Goal: Task Accomplishment & Management: Manage account settings

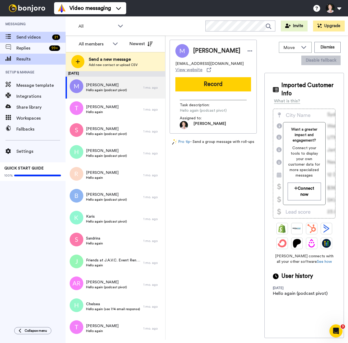
click at [26, 61] on span "Results" at bounding box center [40, 59] width 49 height 7
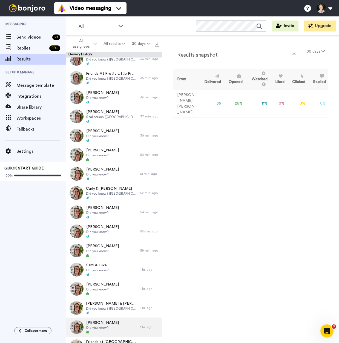
scroll to position [294, 0]
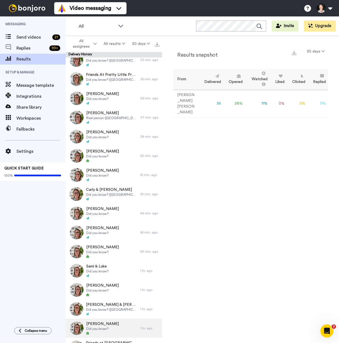
click at [101, 323] on span "[PERSON_NAME]" at bounding box center [102, 323] width 33 height 5
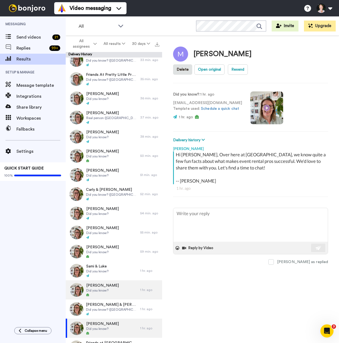
click at [109, 290] on div "[PERSON_NAME] Did you know?" at bounding box center [103, 289] width 74 height 19
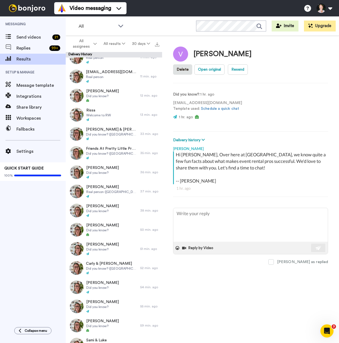
scroll to position [218, 0]
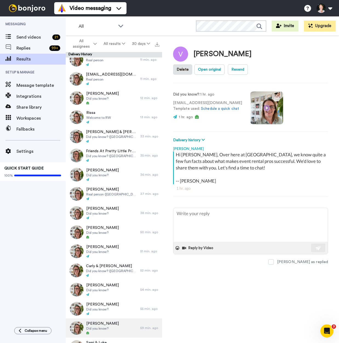
click at [110, 330] on div "[PERSON_NAME] Did you know?" at bounding box center [103, 327] width 74 height 19
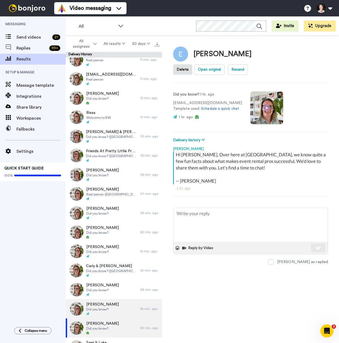
click at [108, 302] on span "[PERSON_NAME]" at bounding box center [102, 303] width 33 height 5
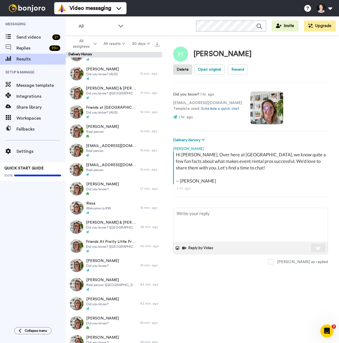
scroll to position [125, 0]
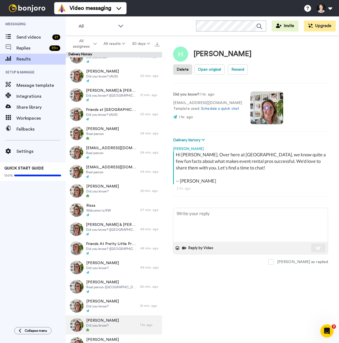
click at [113, 323] on div "[PERSON_NAME] Did you know?" at bounding box center [103, 324] width 74 height 19
click at [110, 299] on div "[PERSON_NAME] Did you know?" at bounding box center [103, 305] width 74 height 19
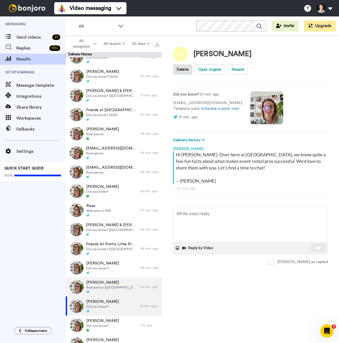
scroll to position [131, 0]
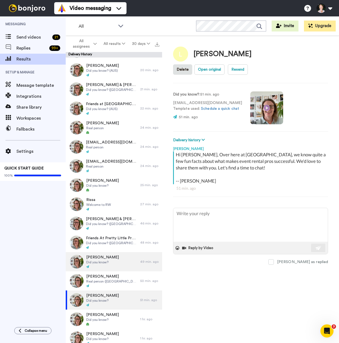
click at [88, 270] on div "[PERSON_NAME] Did you know?" at bounding box center [103, 261] width 74 height 19
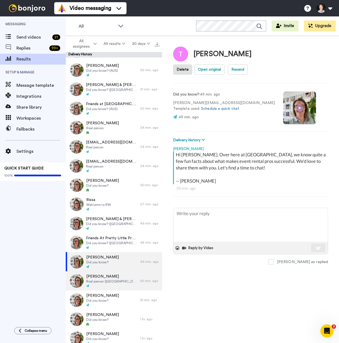
click at [90, 275] on span "[PERSON_NAME]" at bounding box center [111, 275] width 51 height 5
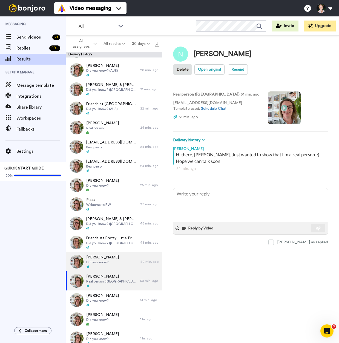
click at [95, 257] on span "[PERSON_NAME]" at bounding box center [102, 256] width 33 height 5
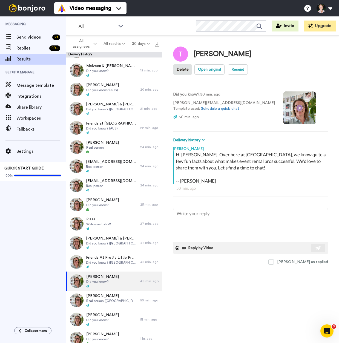
scroll to position [111, 0]
click at [113, 244] on span "Did you know? ([GEOGRAPHIC_DATA])" at bounding box center [111, 243] width 51 height 4
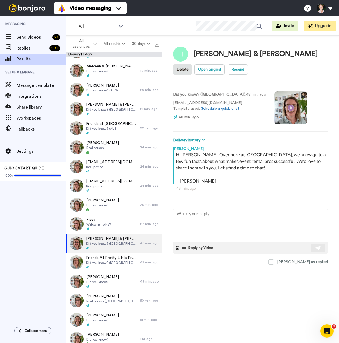
scroll to position [101, 0]
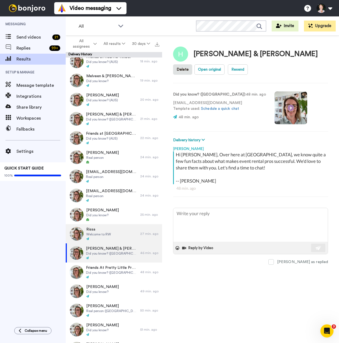
click at [103, 232] on span "Welcome to RW" at bounding box center [98, 234] width 25 height 4
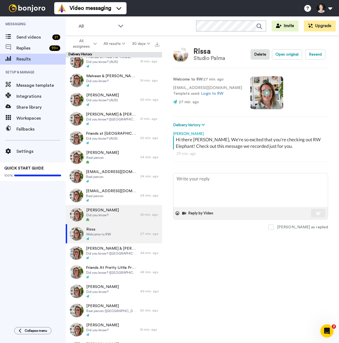
click at [118, 214] on div "[PERSON_NAME] Did you know?" at bounding box center [103, 214] width 74 height 19
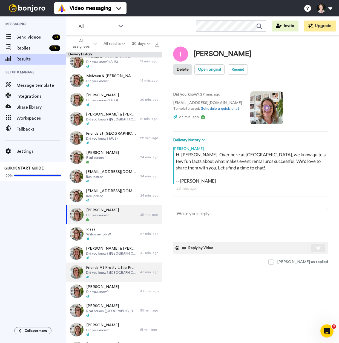
scroll to position [80, 0]
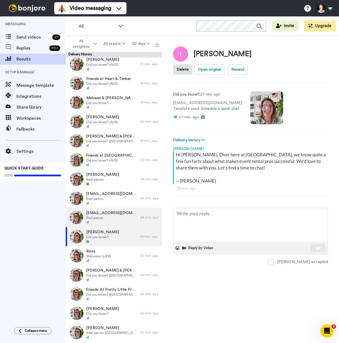
click at [106, 212] on span "[EMAIL_ADDRESS][DOMAIN_NAME]" at bounding box center [111, 212] width 51 height 5
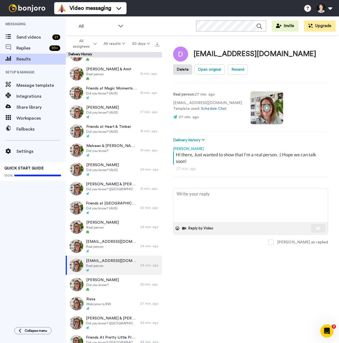
scroll to position [31, 0]
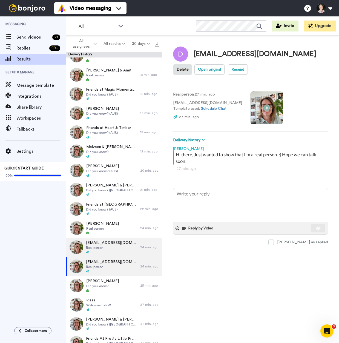
click at [108, 246] on span "Real person" at bounding box center [111, 247] width 51 height 4
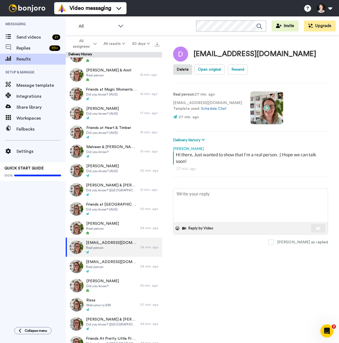
scroll to position [2, 0]
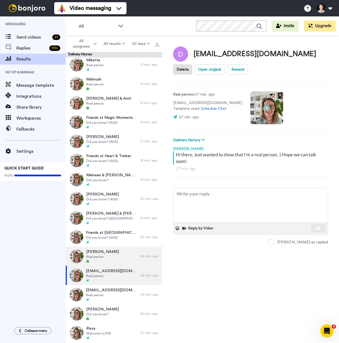
click at [95, 251] on span "[PERSON_NAME]" at bounding box center [102, 251] width 33 height 5
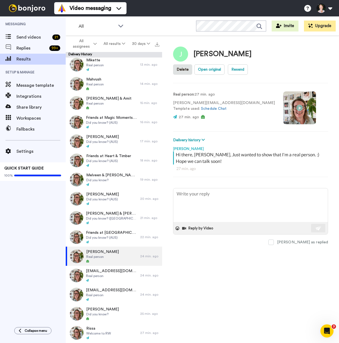
click at [100, 231] on span "Friends at [GEOGRAPHIC_DATA] Events" at bounding box center [111, 232] width 51 height 5
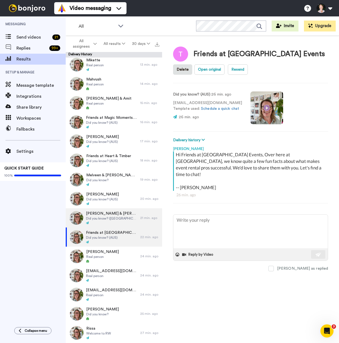
click at [112, 216] on span "Did you know? ([GEOGRAPHIC_DATA])" at bounding box center [111, 218] width 51 height 4
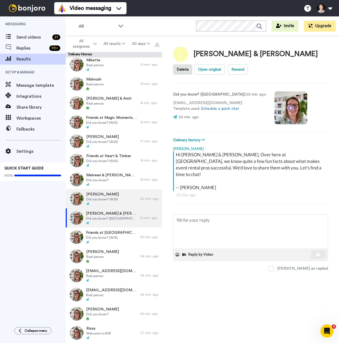
click at [112, 197] on span "Did you know? (AUS)" at bounding box center [102, 199] width 33 height 4
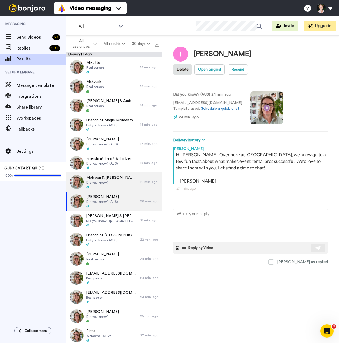
click at [108, 179] on span "Melveen & [PERSON_NAME]" at bounding box center [111, 177] width 51 height 5
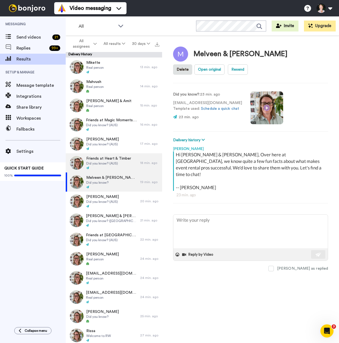
click at [115, 159] on span "Friends at Heart & Timber" at bounding box center [108, 158] width 45 height 5
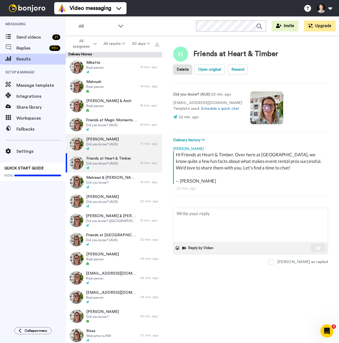
click at [100, 142] on span "Did you know? (AUS)" at bounding box center [102, 144] width 33 height 4
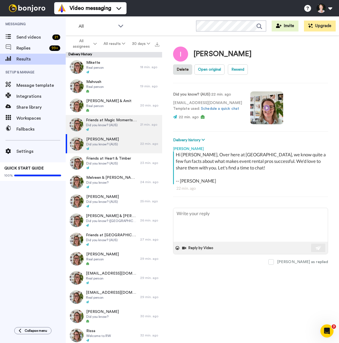
click at [111, 122] on span "Friends at Magic Moments Event Hire" at bounding box center [111, 119] width 51 height 5
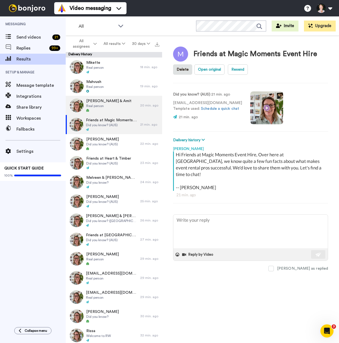
click at [109, 107] on span "Real person" at bounding box center [108, 106] width 45 height 4
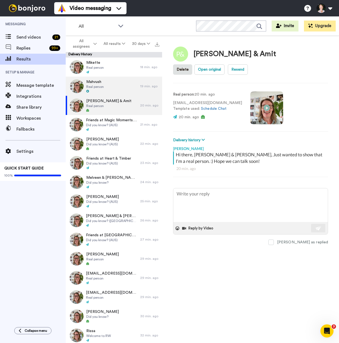
click at [114, 86] on div "Mahvush Real person" at bounding box center [103, 86] width 74 height 19
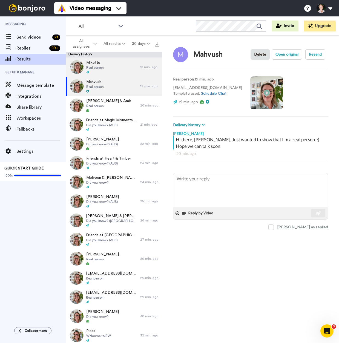
click at [123, 68] on div "Mikette Real person" at bounding box center [103, 66] width 74 height 19
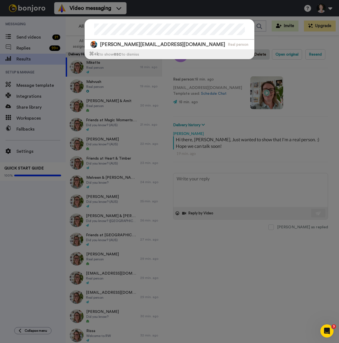
click at [175, 120] on div "[PERSON_NAME][EMAIL_ADDRESS][DOMAIN_NAME] Real person ⌘ +k to show esc to dismi…" at bounding box center [169, 171] width 339 height 343
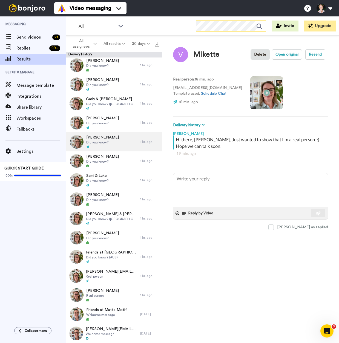
scroll to position [385, 0]
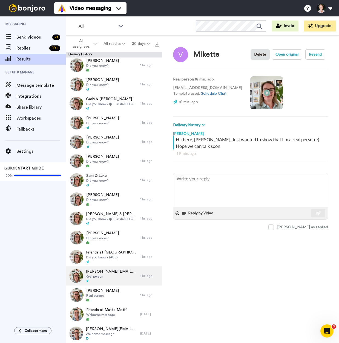
click at [106, 279] on div "[PERSON_NAME][EMAIL_ADDRESS][DOMAIN_NAME] Real person" at bounding box center [112, 276] width 52 height 14
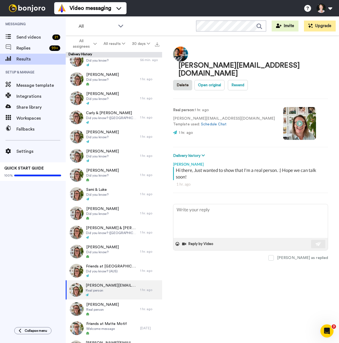
scroll to position [369, 0]
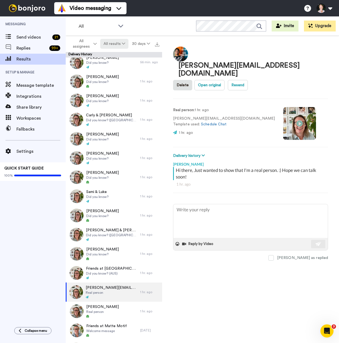
type textarea "x"
click at [98, 17] on div "All WORKSPACES View all All Default Tasks Lead Conversion Meeting Scheduler + A…" at bounding box center [202, 25] width 273 height 19
click at [97, 26] on span "All" at bounding box center [96, 26] width 37 height 7
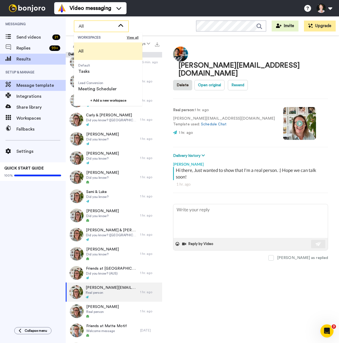
click at [35, 86] on span "Message template" at bounding box center [40, 85] width 49 height 7
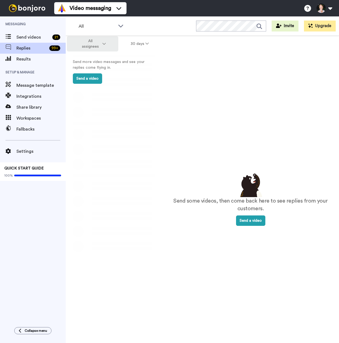
click at [102, 45] on icon at bounding box center [103, 44] width 3 height 4
click at [32, 47] on span "Replies" at bounding box center [31, 48] width 31 height 7
click at [28, 39] on span "Send videos" at bounding box center [33, 37] width 34 height 7
